Goal: Information Seeking & Learning: Learn about a topic

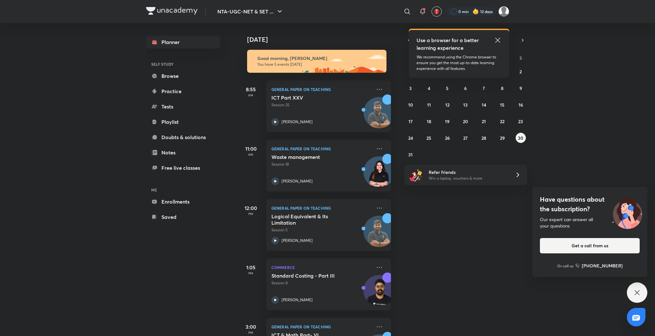
click at [497, 36] on icon at bounding box center [498, 40] width 8 height 8
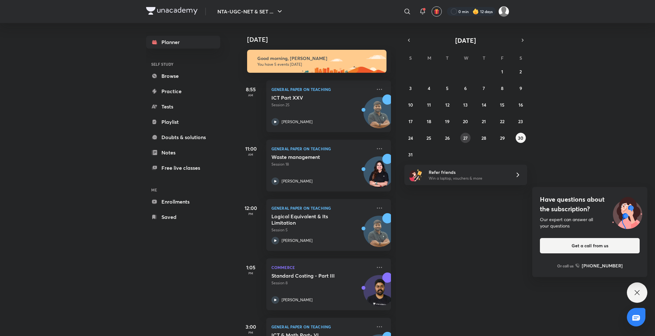
click at [468, 133] on button "27" at bounding box center [465, 138] width 10 height 10
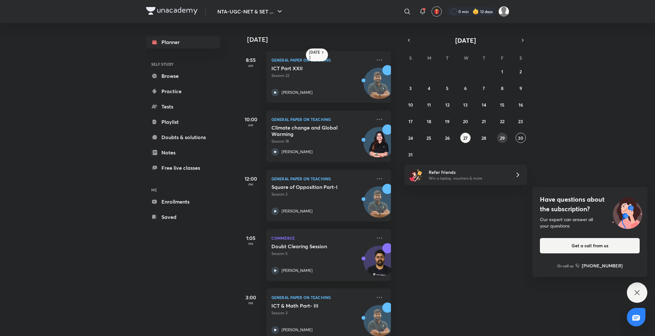
drag, startPoint x: 496, startPoint y: 139, endPoint x: 500, endPoint y: 137, distance: 4.8
click at [500, 137] on div "27 28 29 30 31 1 2 3 4 5 6 7 8 9 10 11 12 13 14 15 16 17 18 19 20 21 22 23 24 2…" at bounding box center [465, 112] width 123 height 93
click at [500, 137] on abbr "29" at bounding box center [502, 138] width 5 height 6
click at [487, 137] on button "28" at bounding box center [484, 138] width 10 height 10
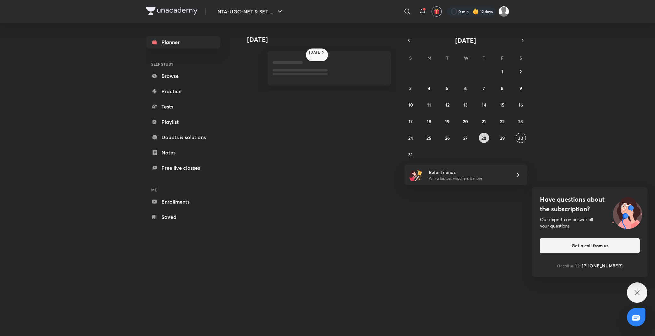
click at [487, 137] on button "28" at bounding box center [484, 138] width 10 height 10
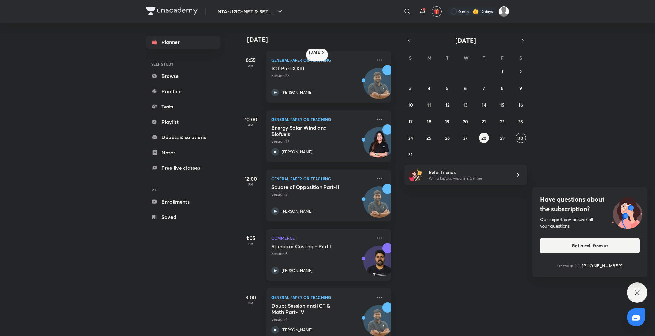
click at [279, 268] on div "[PERSON_NAME]" at bounding box center [321, 271] width 100 height 8
click at [468, 137] on button "27" at bounding box center [465, 138] width 10 height 10
click at [274, 270] on icon at bounding box center [275, 271] width 2 height 2
